Goal: Task Accomplishment & Management: Manage account settings

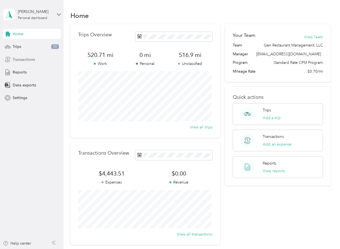
click at [23, 59] on span "Transactions" at bounding box center [24, 60] width 22 height 6
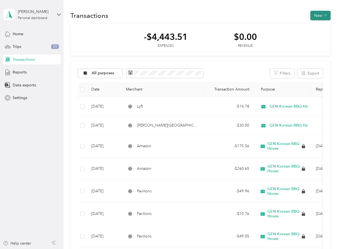
click at [321, 15] on button "New" at bounding box center [320, 16] width 20 height 10
click at [322, 27] on span "Expense" at bounding box center [317, 26] width 15 height 6
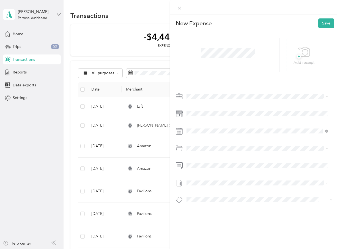
click at [294, 60] on p "Add receipt" at bounding box center [303, 63] width 21 height 6
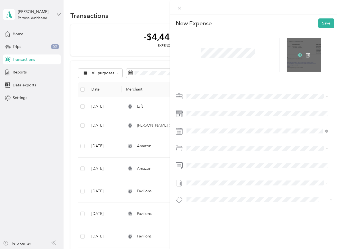
click at [297, 57] on icon at bounding box center [299, 54] width 5 height 5
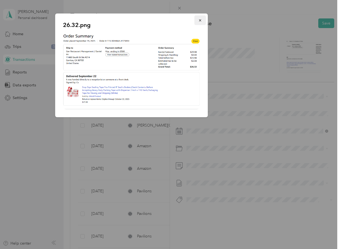
click at [200, 21] on icon "button" at bounding box center [200, 20] width 4 height 4
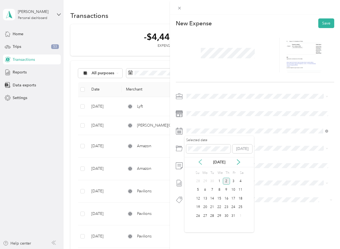
click at [199, 160] on icon at bounding box center [199, 161] width 5 height 5
click at [238, 162] on icon at bounding box center [237, 161] width 5 height 5
click at [206, 207] on div "22" at bounding box center [204, 207] width 7 height 7
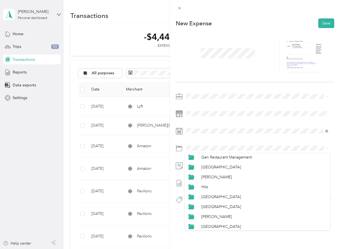
scroll to position [192, 0]
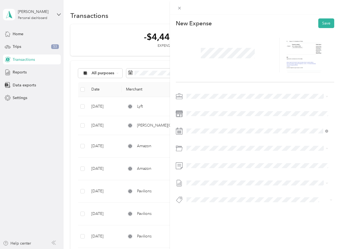
click at [214, 157] on div "Gen Restaurant Management" at bounding box center [263, 155] width 125 height 6
click at [324, 24] on button "Save" at bounding box center [326, 23] width 16 height 10
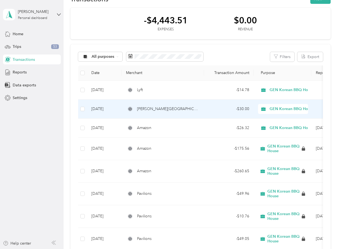
scroll to position [27, 0]
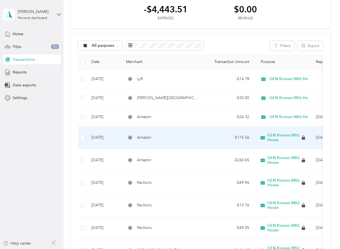
click at [146, 136] on span "Amazon" at bounding box center [144, 137] width 14 height 6
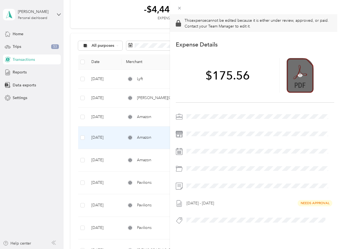
click at [295, 86] on div at bounding box center [299, 75] width 27 height 35
click at [299, 76] on icon at bounding box center [299, 75] width 5 height 5
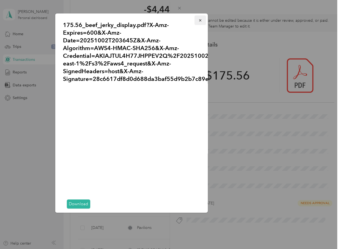
click at [198, 20] on button "button" at bounding box center [200, 20] width 12 height 10
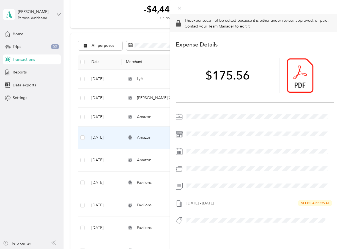
drag, startPoint x: 105, startPoint y: 30, endPoint x: 109, endPoint y: 30, distance: 4.1
click at [105, 30] on div "This expense cannot be edited because it is either under review, approved, or p…" at bounding box center [170, 124] width 340 height 249
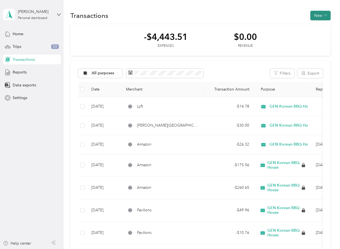
click at [318, 15] on button "New" at bounding box center [320, 16] width 20 height 10
click at [316, 27] on span "Expense" at bounding box center [317, 26] width 15 height 6
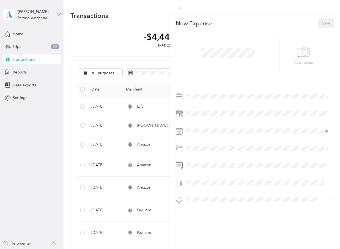
click at [211, 48] on span at bounding box center [228, 53] width 58 height 14
click at [293, 61] on p "Add receipt" at bounding box center [303, 63] width 21 height 6
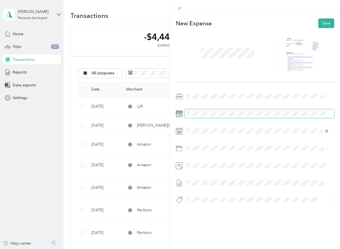
click at [207, 109] on span at bounding box center [258, 113] width 149 height 9
click at [207, 116] on span at bounding box center [258, 113] width 149 height 9
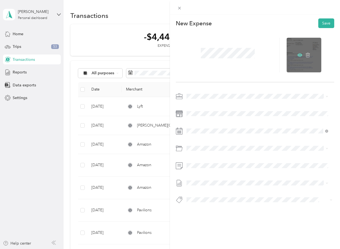
click at [297, 54] on icon at bounding box center [299, 54] width 5 height 5
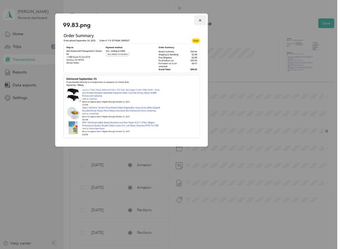
click at [200, 20] on icon "button" at bounding box center [200, 20] width 4 height 4
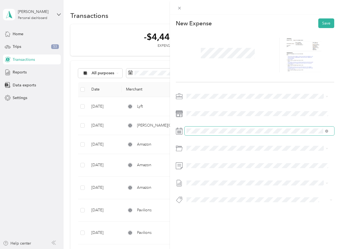
click at [199, 134] on span at bounding box center [258, 130] width 149 height 9
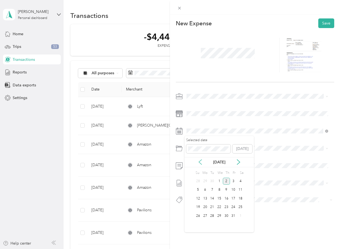
click at [199, 160] on icon at bounding box center [199, 161] width 5 height 5
click at [228, 207] on div "25" at bounding box center [226, 207] width 7 height 7
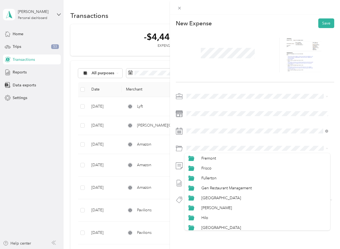
scroll to position [165, 0]
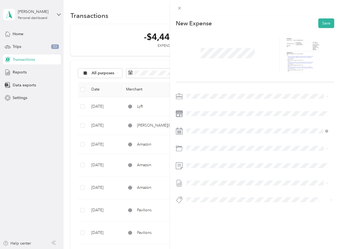
click at [221, 183] on span "Gen Restaurant Management" at bounding box center [226, 182] width 50 height 5
click at [320, 21] on button "Save" at bounding box center [326, 23] width 16 height 10
